Goal: Task Accomplishment & Management: Manage account settings

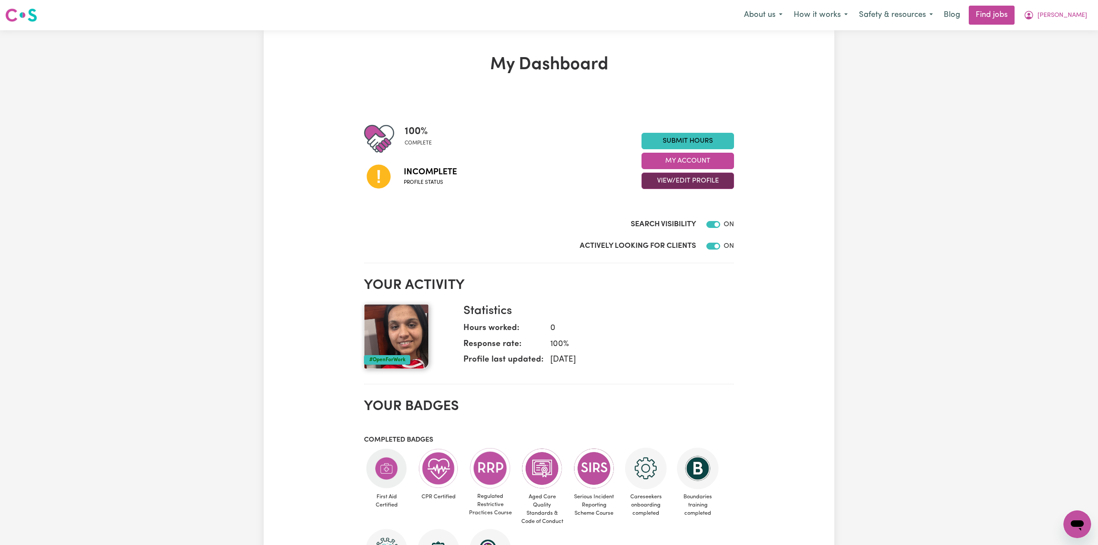
click at [674, 180] on button "View/Edit Profile" at bounding box center [688, 181] width 93 height 16
click at [671, 221] on link "Edit Profile" at bounding box center [682, 219] width 81 height 17
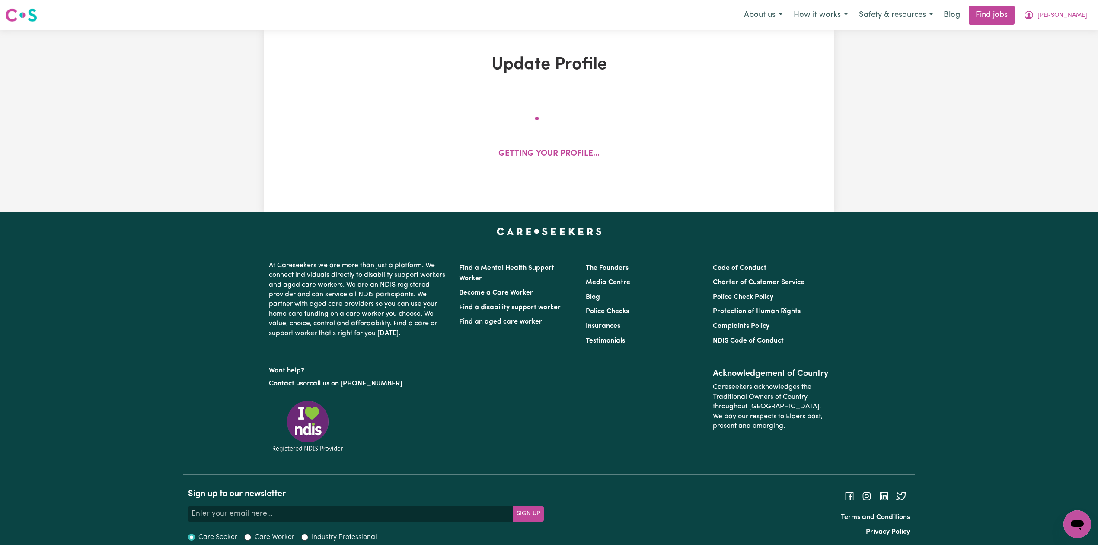
select select "[DEMOGRAPHIC_DATA]"
select select "Australian PR"
select select "Studying a healthcare related degree or qualification"
select select "40"
select select "50"
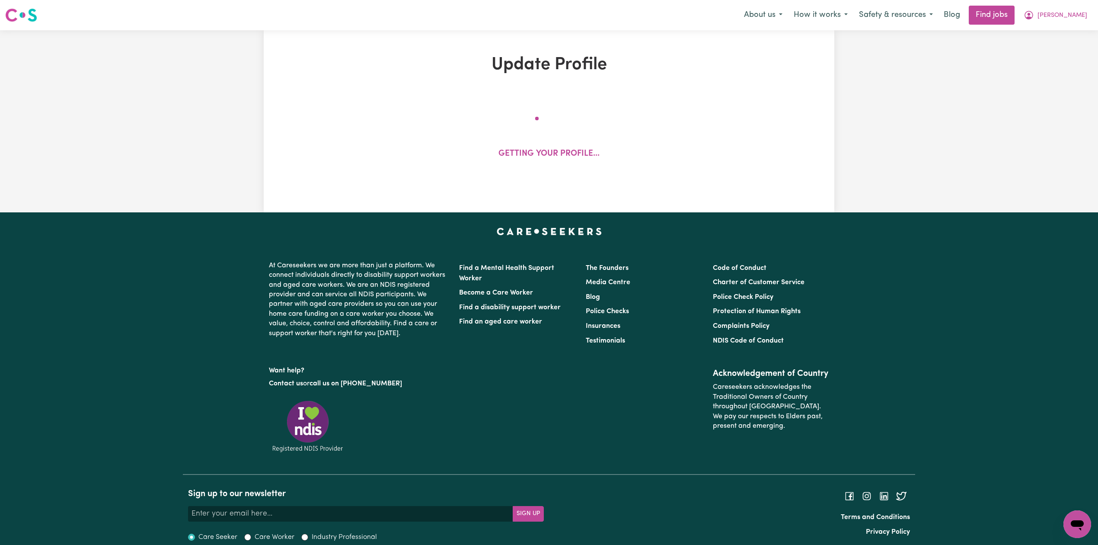
select select "60"
select select "75"
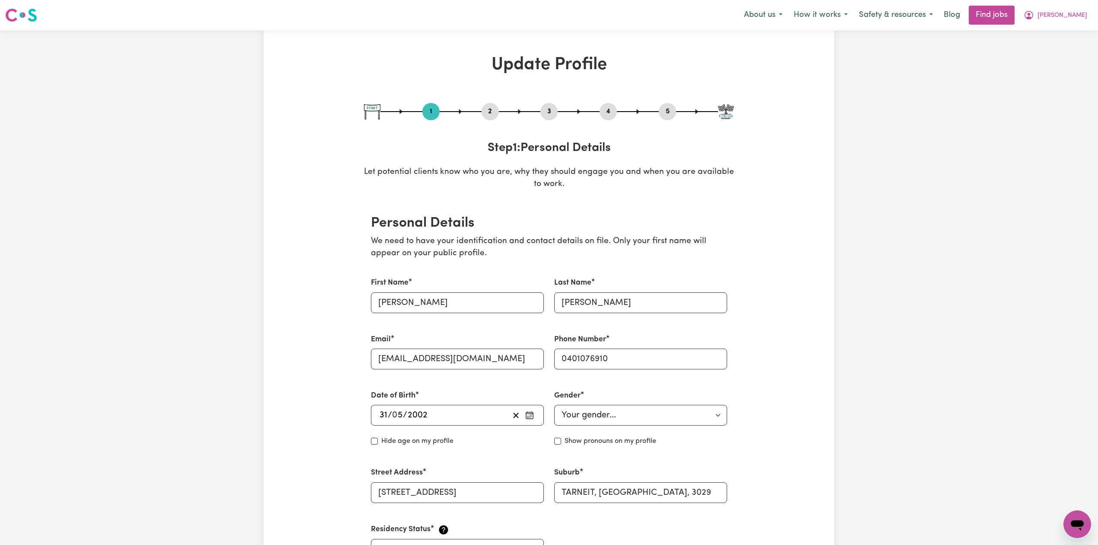
click at [490, 113] on button "2" at bounding box center [490, 111] width 17 height 11
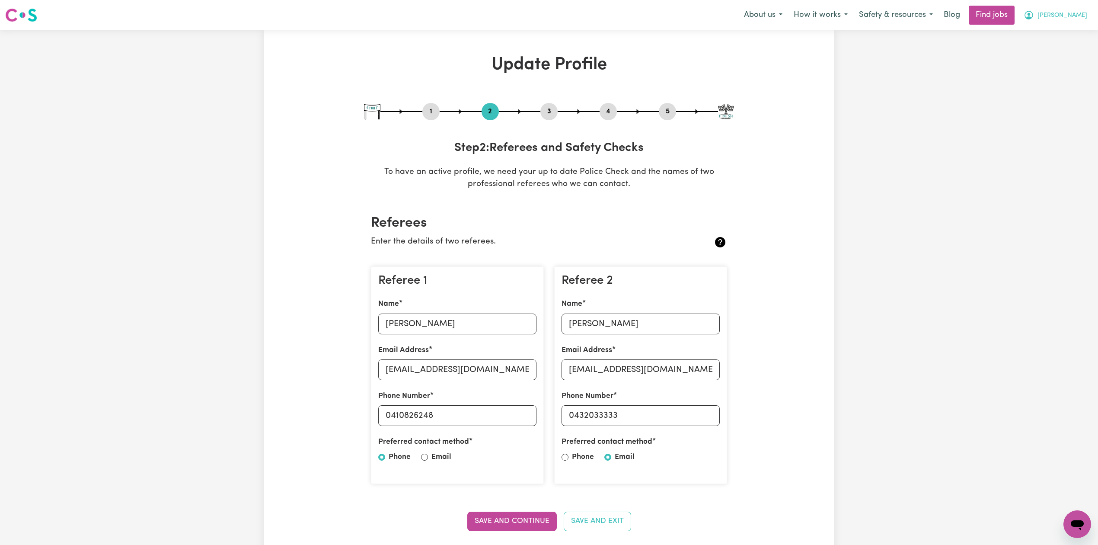
click at [1089, 6] on button "[PERSON_NAME]" at bounding box center [1055, 15] width 75 height 18
click at [1058, 61] on link "Logout" at bounding box center [1058, 66] width 68 height 16
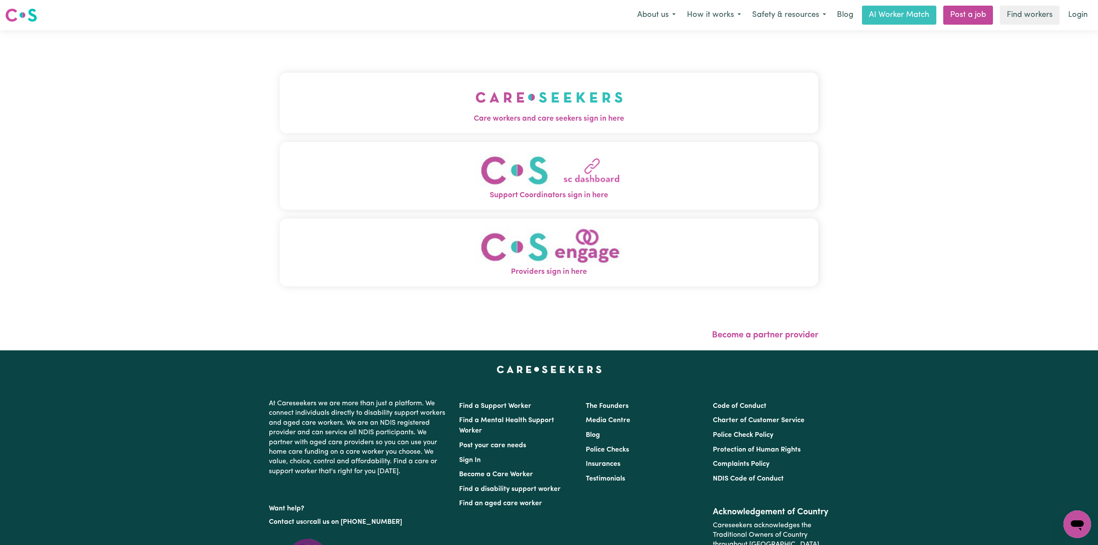
click at [402, 123] on span "Care workers and care seekers sign in here" at bounding box center [549, 118] width 539 height 11
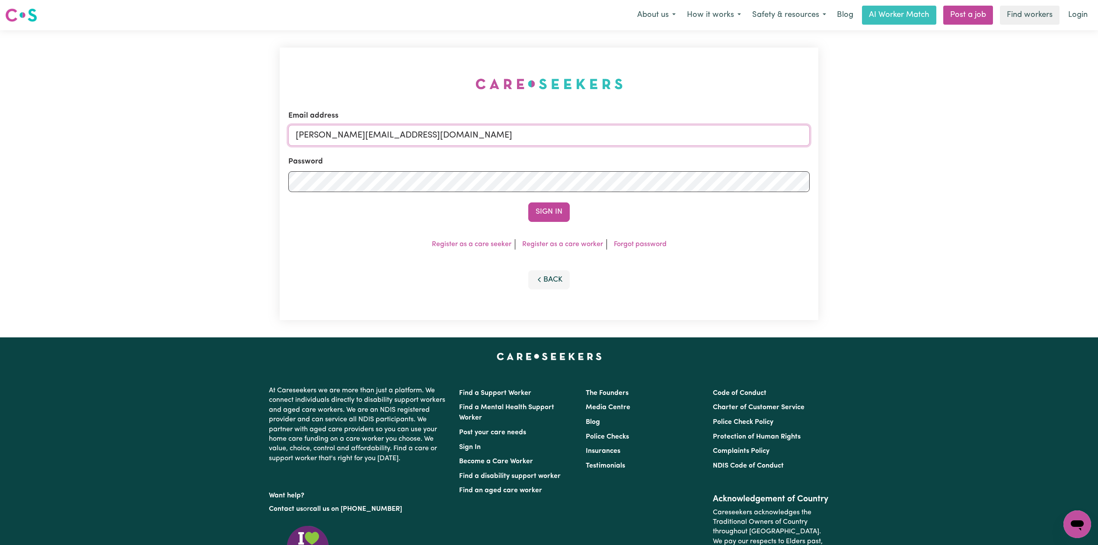
drag, startPoint x: 445, startPoint y: 141, endPoint x: 429, endPoint y: 146, distance: 16.4
click at [445, 140] on input "[PERSON_NAME][EMAIL_ADDRESS][DOMAIN_NAME]" at bounding box center [548, 135] width 521 height 21
drag, startPoint x: 341, startPoint y: 132, endPoint x: 559, endPoint y: 134, distance: 217.9
click at [559, 134] on input "Superuser~[EMAIL_ADDRESS][DOMAIN_NAME]" at bounding box center [548, 135] width 521 height 21
type input "[EMAIL_ADDRESS][DOMAIN_NAME]"
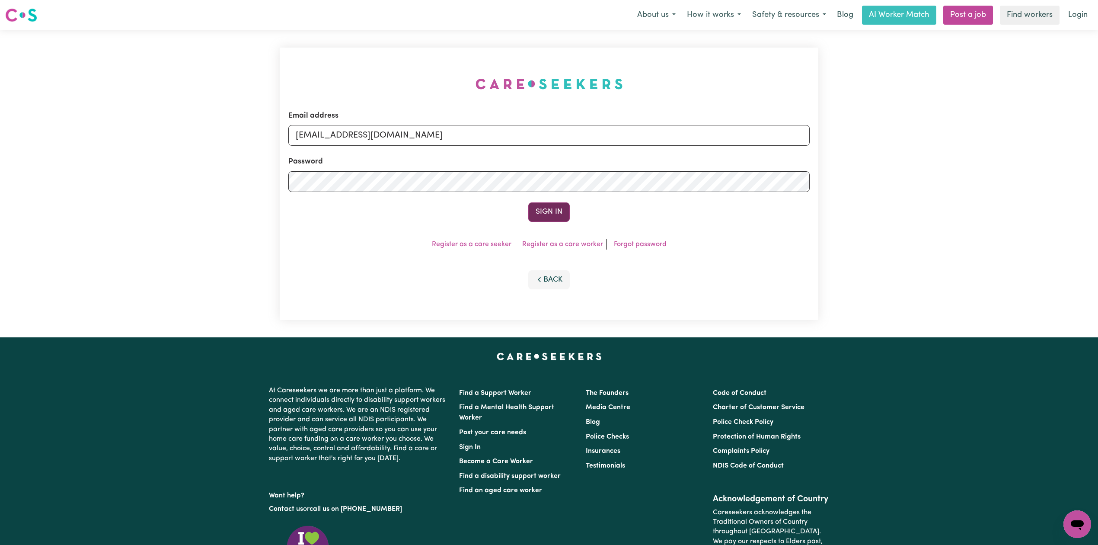
click at [536, 221] on button "Sign In" at bounding box center [549, 211] width 42 height 19
